Goal: Task Accomplishment & Management: Manage account settings

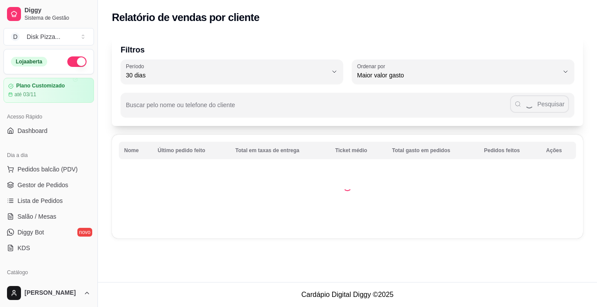
select select "30"
select select "HIGHEST_TOTAL_SPENT_WITH_ORDERS"
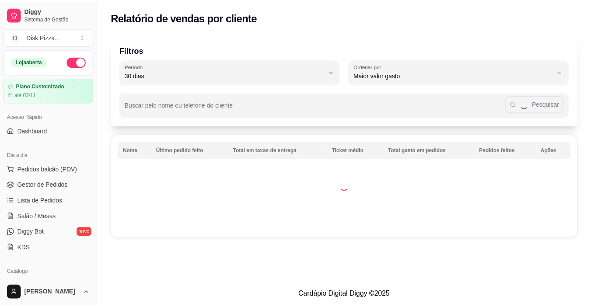
scroll to position [219, 0]
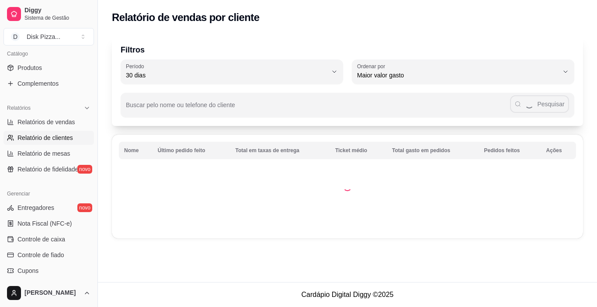
click at [181, 152] on td at bounding box center [347, 187] width 471 height 104
click at [184, 147] on td at bounding box center [347, 187] width 471 height 104
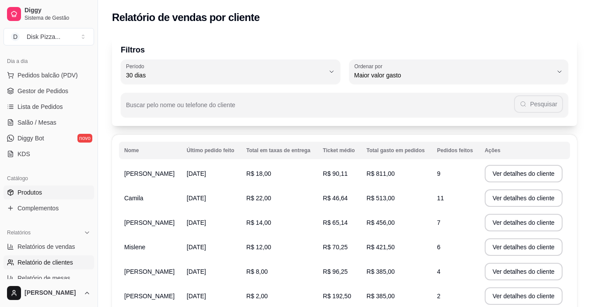
scroll to position [0, 0]
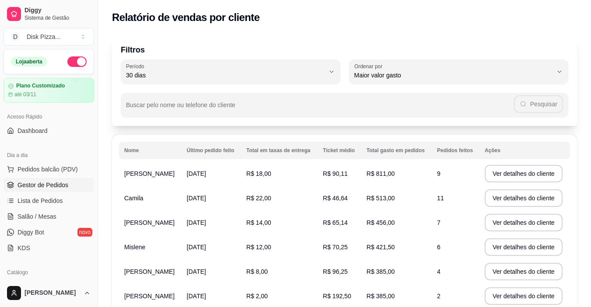
click at [56, 186] on span "Gestor de Pedidos" at bounding box center [42, 185] width 51 height 9
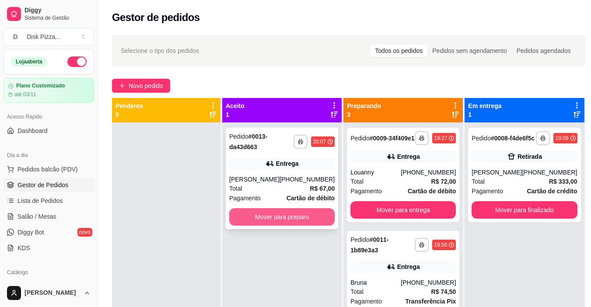
click at [281, 219] on button "Mover para preparo" at bounding box center [281, 216] width 105 height 17
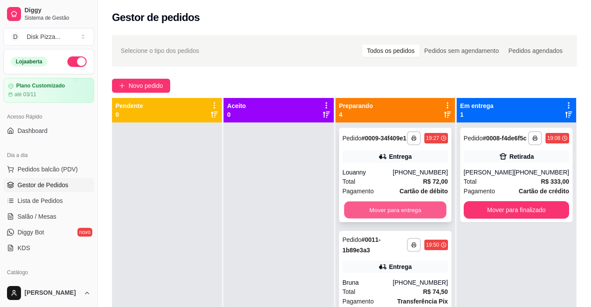
click at [376, 218] on button "Mover para entrega" at bounding box center [395, 210] width 102 height 17
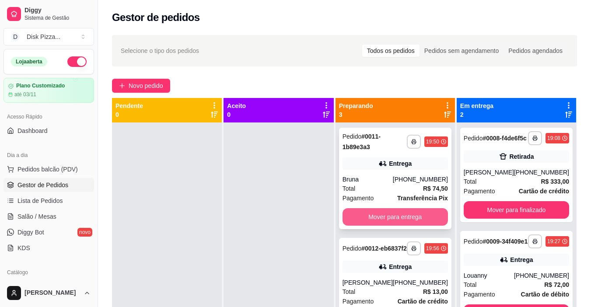
click at [378, 218] on button "Mover para entrega" at bounding box center [394, 216] width 105 height 17
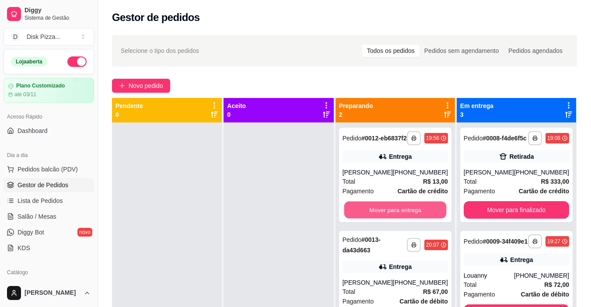
click at [378, 218] on button "Mover para entrega" at bounding box center [395, 210] width 102 height 17
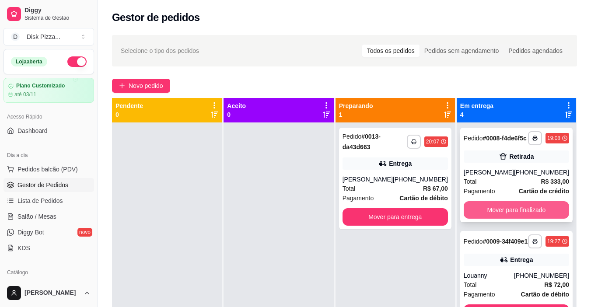
click at [501, 217] on button "Mover para finalizado" at bounding box center [515, 209] width 105 height 17
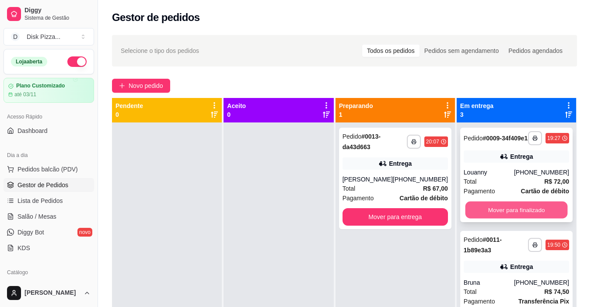
click at [483, 218] on button "Mover para finalizado" at bounding box center [516, 210] width 102 height 17
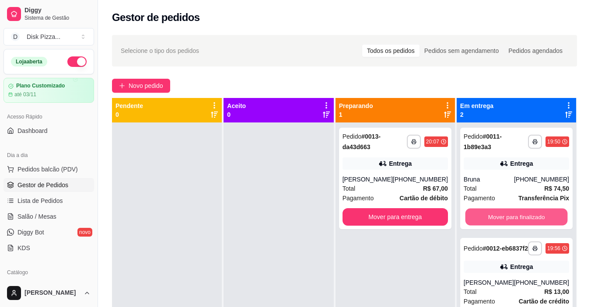
click at [483, 217] on button "Mover para finalizado" at bounding box center [516, 217] width 102 height 17
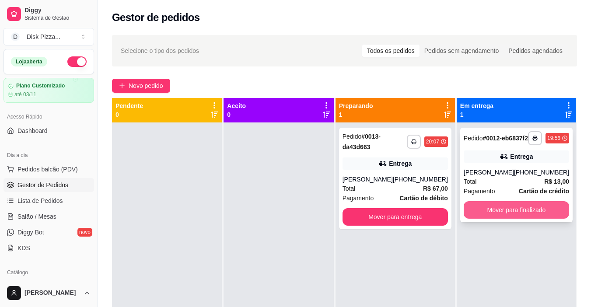
click at [483, 216] on button "Mover para finalizado" at bounding box center [515, 209] width 105 height 17
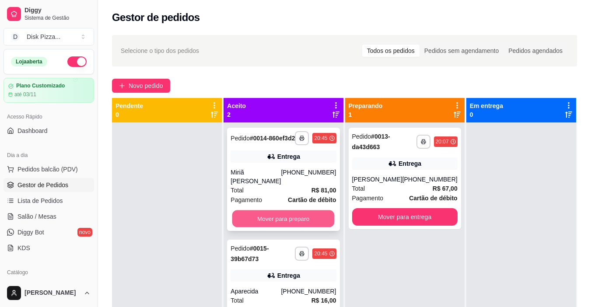
click at [266, 212] on button "Mover para preparo" at bounding box center [283, 218] width 102 height 17
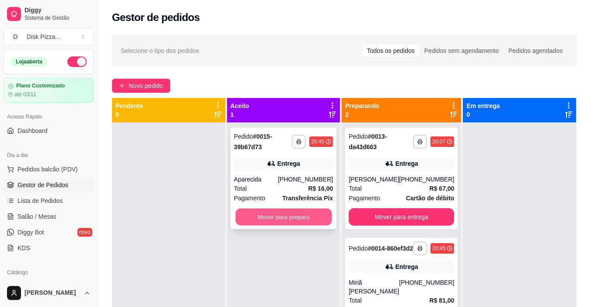
click at [271, 215] on button "Mover para preparo" at bounding box center [283, 217] width 96 height 17
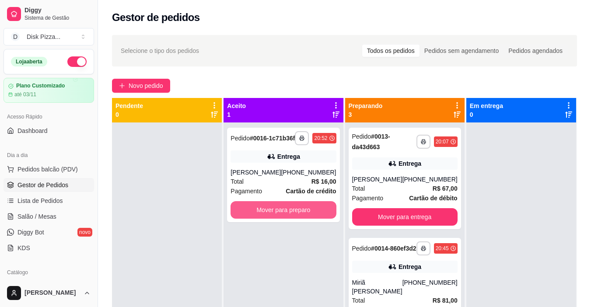
click at [268, 215] on button "Mover para preparo" at bounding box center [282, 209] width 105 height 17
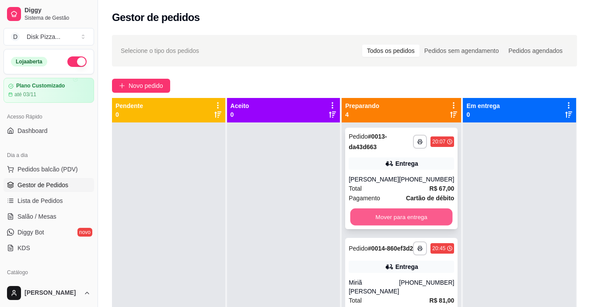
click at [374, 221] on button "Mover para entrega" at bounding box center [401, 217] width 102 height 17
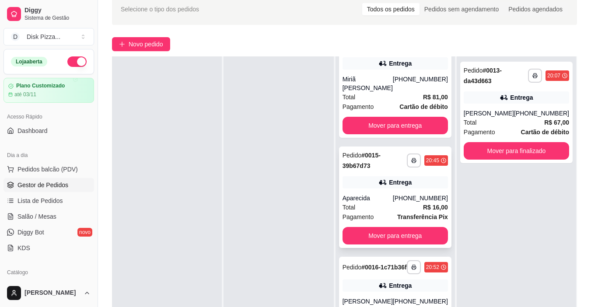
scroll to position [133, 0]
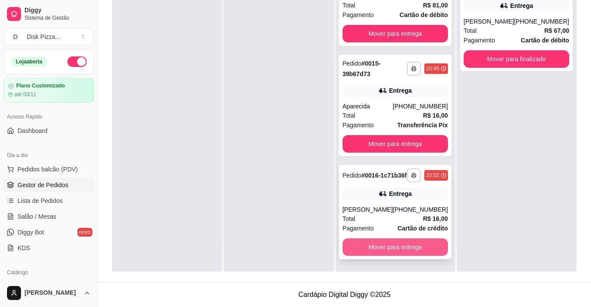
click at [379, 248] on button "Mover para entrega" at bounding box center [394, 246] width 105 height 17
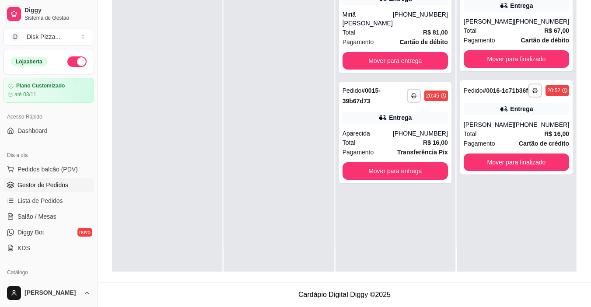
scroll to position [0, 0]
click at [531, 57] on button "Mover para finalizado" at bounding box center [516, 59] width 102 height 17
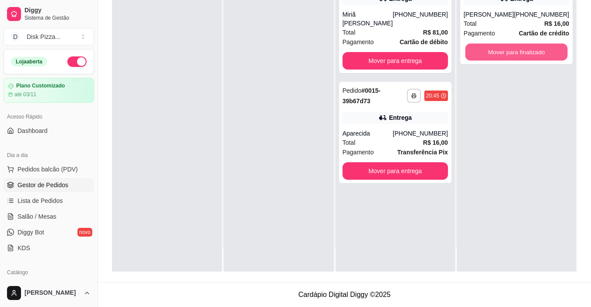
click at [531, 57] on button "Mover para finalizado" at bounding box center [516, 52] width 102 height 17
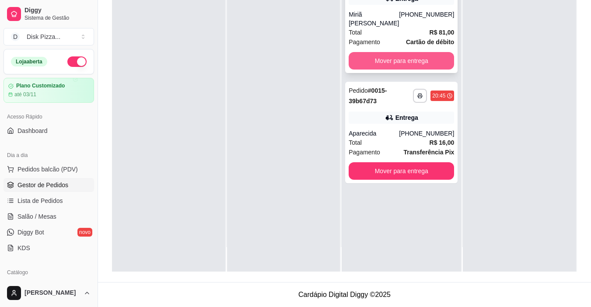
click at [414, 55] on button "Mover para entrega" at bounding box center [400, 60] width 105 height 17
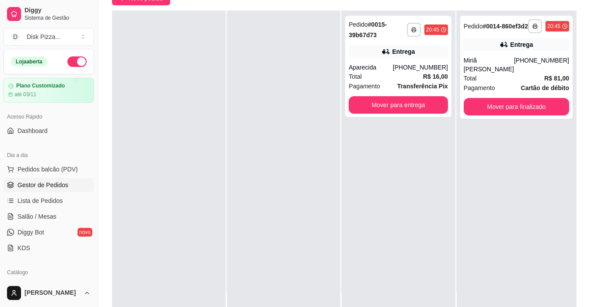
scroll to position [90, 0]
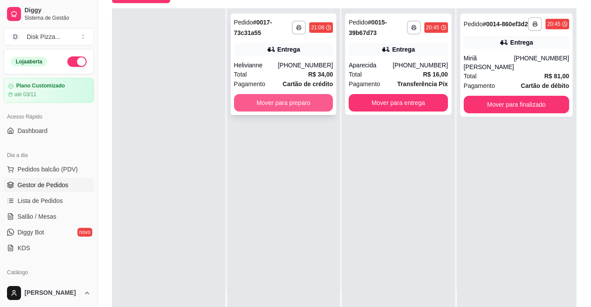
click at [272, 106] on button "Mover para preparo" at bounding box center [283, 102] width 99 height 17
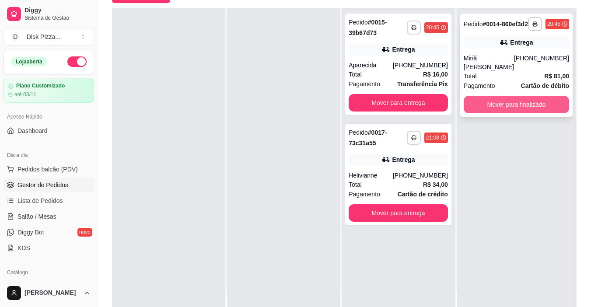
click at [517, 103] on button "Mover para finalizado" at bounding box center [515, 104] width 105 height 17
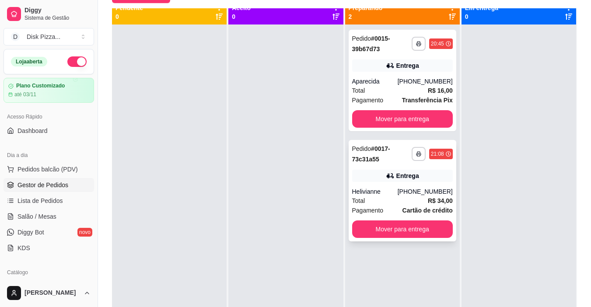
scroll to position [0, 0]
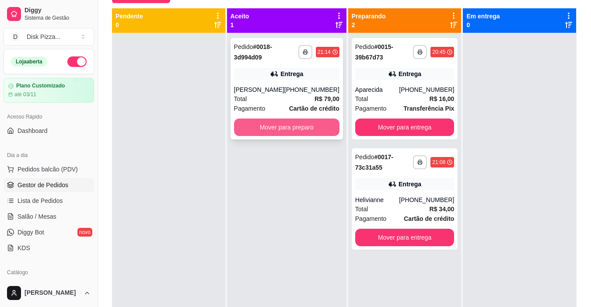
click at [268, 122] on button "Mover para preparo" at bounding box center [286, 126] width 105 height 17
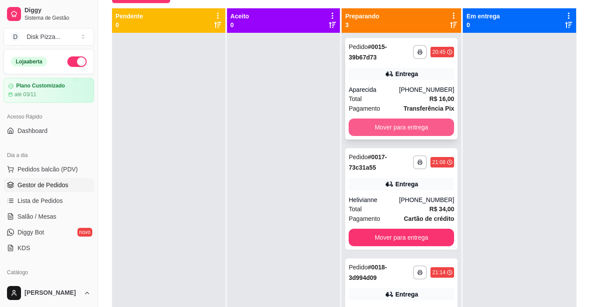
click at [369, 128] on button "Mover para entrega" at bounding box center [400, 126] width 105 height 17
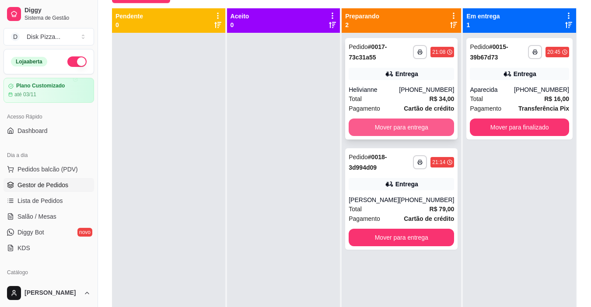
click at [373, 128] on button "Mover para entrega" at bounding box center [400, 126] width 105 height 17
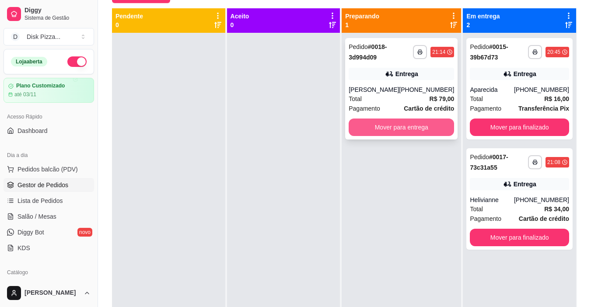
click at [383, 127] on button "Mover para entrega" at bounding box center [400, 126] width 105 height 17
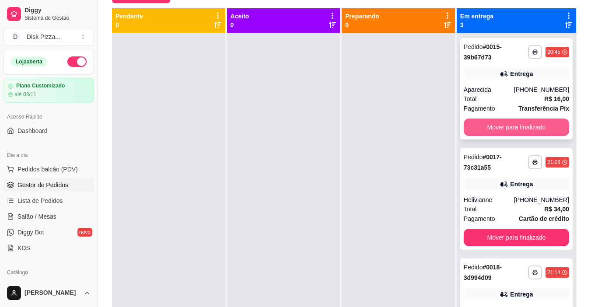
click at [491, 126] on button "Mover para finalizado" at bounding box center [515, 126] width 105 height 17
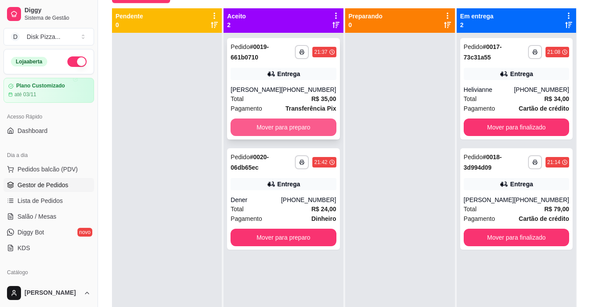
click at [279, 125] on button "Mover para preparo" at bounding box center [282, 126] width 105 height 17
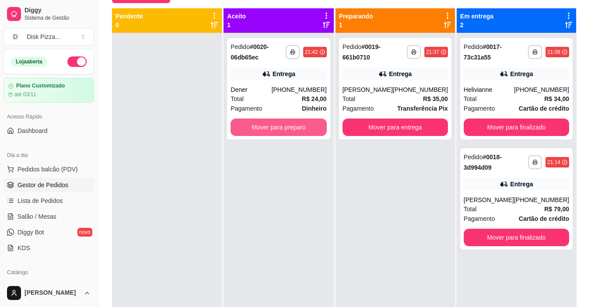
click at [279, 125] on button "Mover para preparo" at bounding box center [278, 126] width 96 height 17
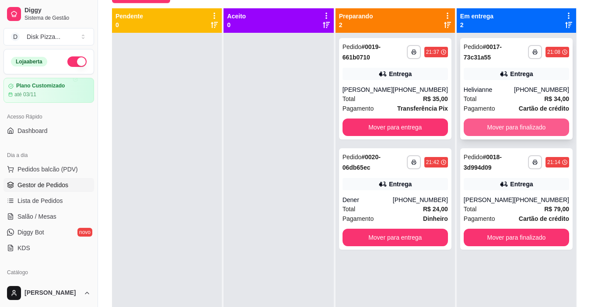
click at [505, 126] on button "Mover para finalizado" at bounding box center [515, 126] width 105 height 17
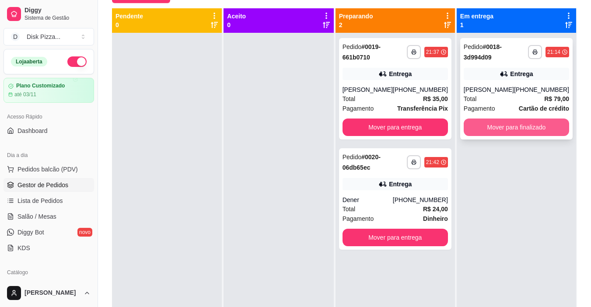
click at [505, 126] on button "Mover para finalizado" at bounding box center [515, 126] width 105 height 17
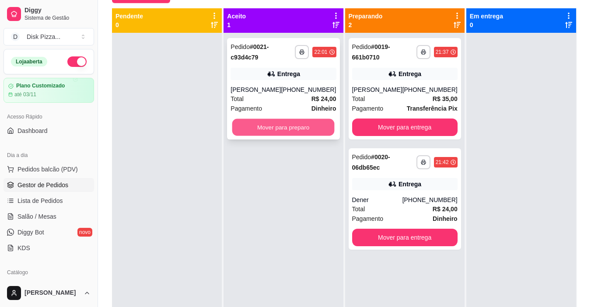
click at [279, 127] on button "Mover para preparo" at bounding box center [283, 127] width 102 height 17
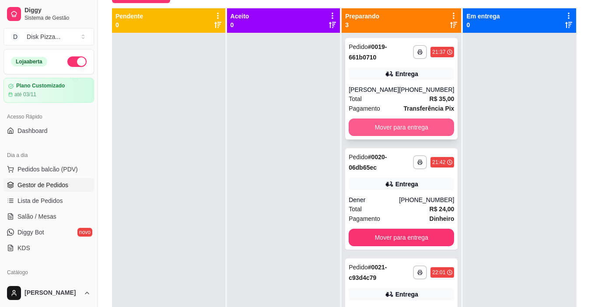
click at [379, 126] on button "Mover para entrega" at bounding box center [400, 126] width 105 height 17
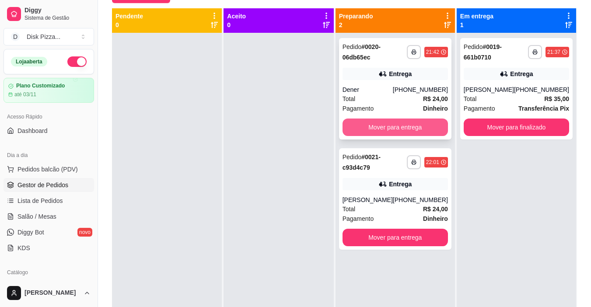
click at [366, 125] on button "Mover para entrega" at bounding box center [394, 126] width 105 height 17
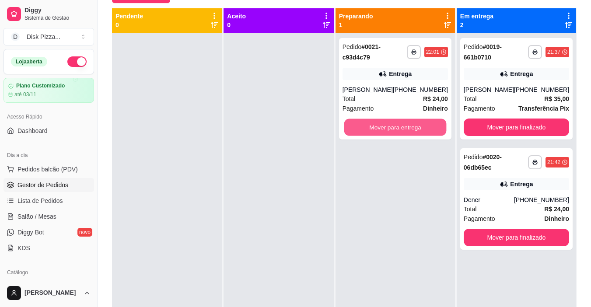
click at [366, 124] on button "Mover para entrega" at bounding box center [395, 127] width 102 height 17
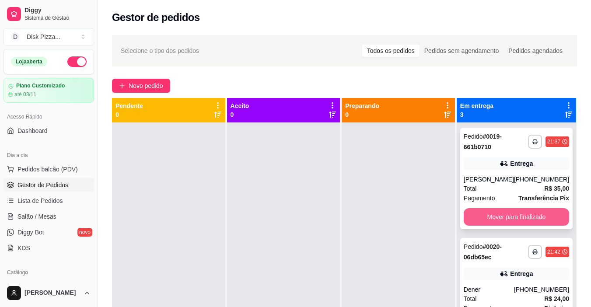
click at [474, 212] on button "Mover para finalizado" at bounding box center [515, 216] width 105 height 17
click at [475, 213] on button "Mover para finalizado" at bounding box center [516, 217] width 102 height 17
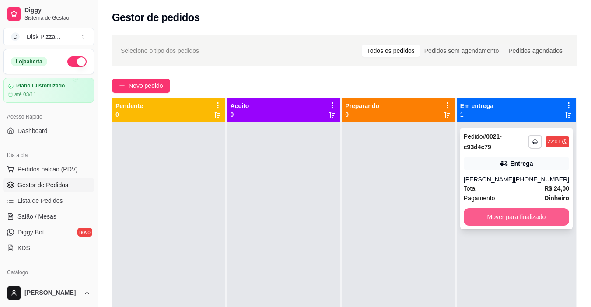
click at [476, 213] on button "Mover para finalizado" at bounding box center [515, 216] width 105 height 17
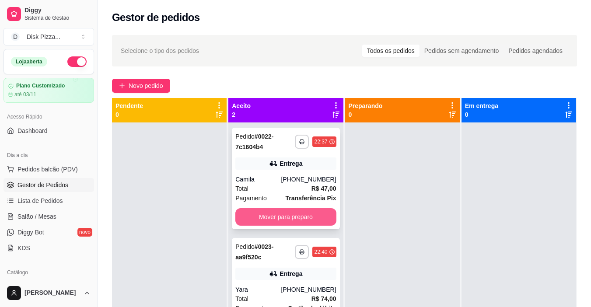
click at [301, 214] on button "Mover para preparo" at bounding box center [285, 216] width 101 height 17
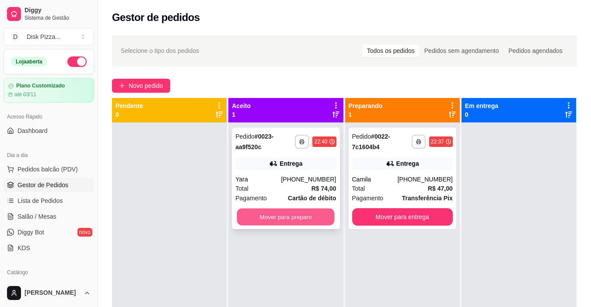
click at [302, 213] on button "Mover para preparo" at bounding box center [286, 217] width 98 height 17
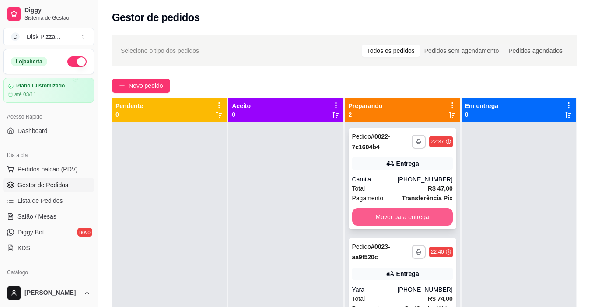
click at [396, 215] on button "Mover para entrega" at bounding box center [402, 216] width 101 height 17
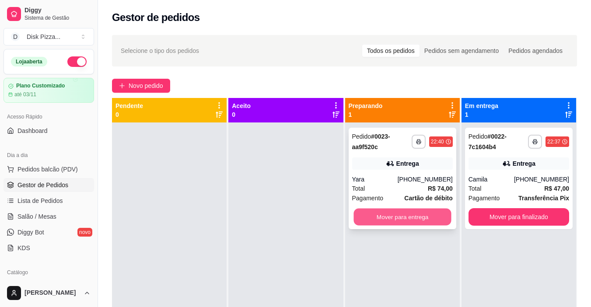
click at [393, 215] on button "Mover para entrega" at bounding box center [402, 217] width 98 height 17
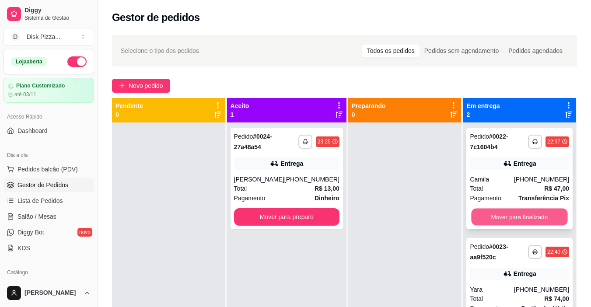
click at [535, 213] on button "Mover para finalizado" at bounding box center [519, 217] width 96 height 17
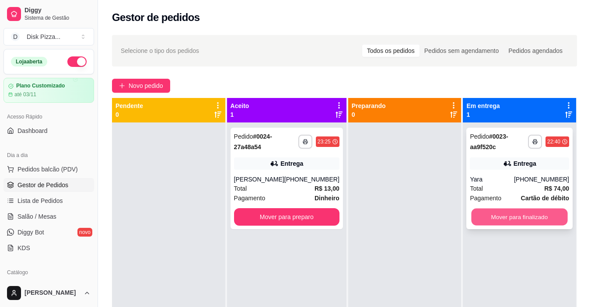
click at [522, 216] on button "Mover para finalizado" at bounding box center [519, 217] width 96 height 17
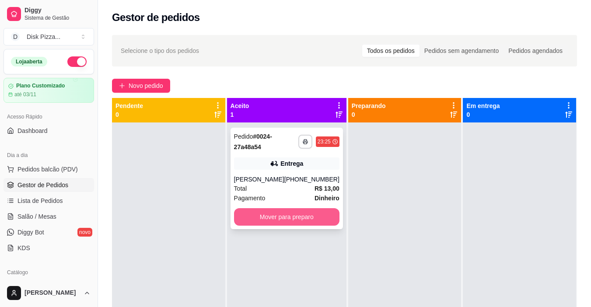
click at [250, 216] on button "Mover para preparo" at bounding box center [286, 216] width 105 height 17
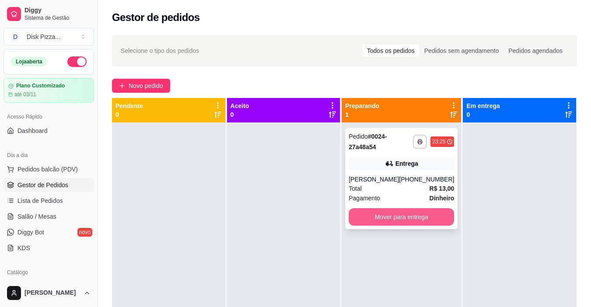
click at [422, 214] on button "Mover para entrega" at bounding box center [400, 216] width 105 height 17
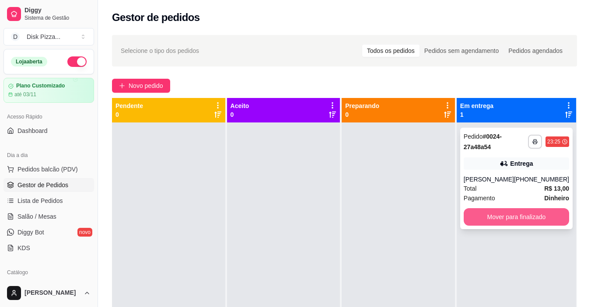
click at [483, 213] on button "Mover para finalizado" at bounding box center [515, 216] width 105 height 17
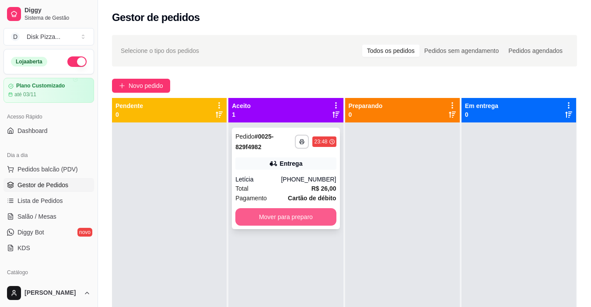
click at [295, 220] on button "Mover para preparo" at bounding box center [285, 216] width 101 height 17
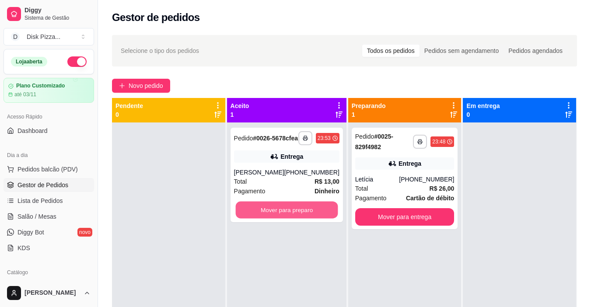
click at [295, 219] on button "Mover para preparo" at bounding box center [286, 210] width 102 height 17
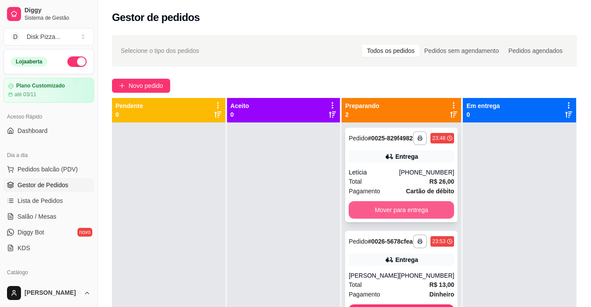
click at [380, 219] on button "Mover para entrega" at bounding box center [400, 209] width 105 height 17
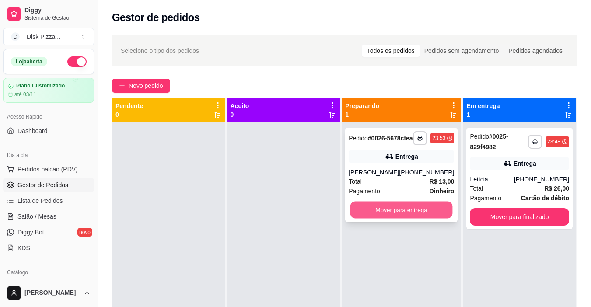
click at [386, 215] on button "Mover para entrega" at bounding box center [401, 210] width 102 height 17
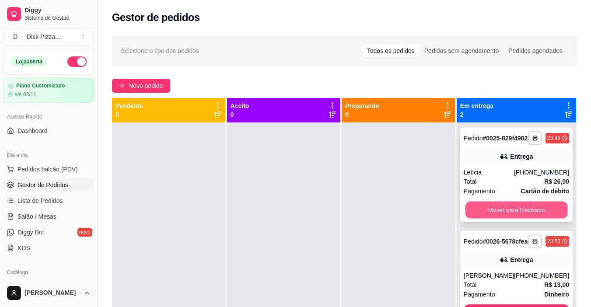
click at [493, 214] on button "Mover para finalizado" at bounding box center [516, 210] width 102 height 17
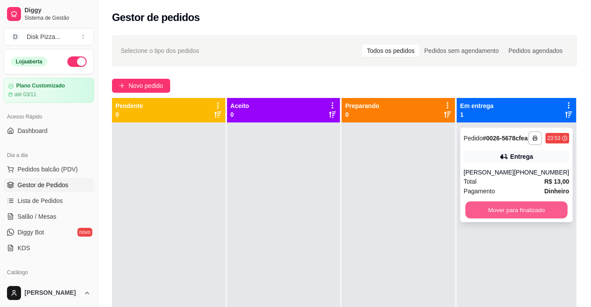
click at [495, 216] on button "Mover para finalizado" at bounding box center [516, 210] width 102 height 17
